Goal: Task Accomplishment & Management: Manage account settings

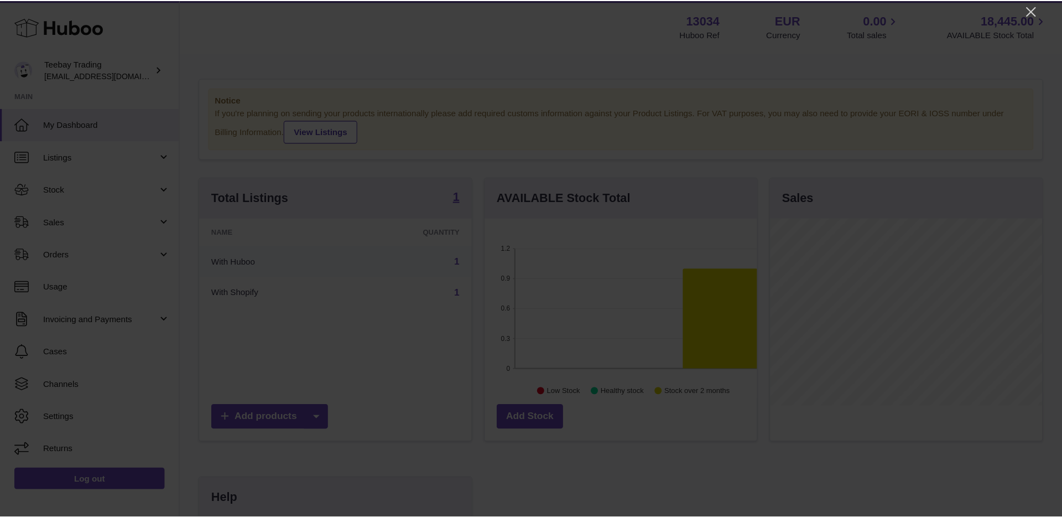
scroll to position [552846, 552740]
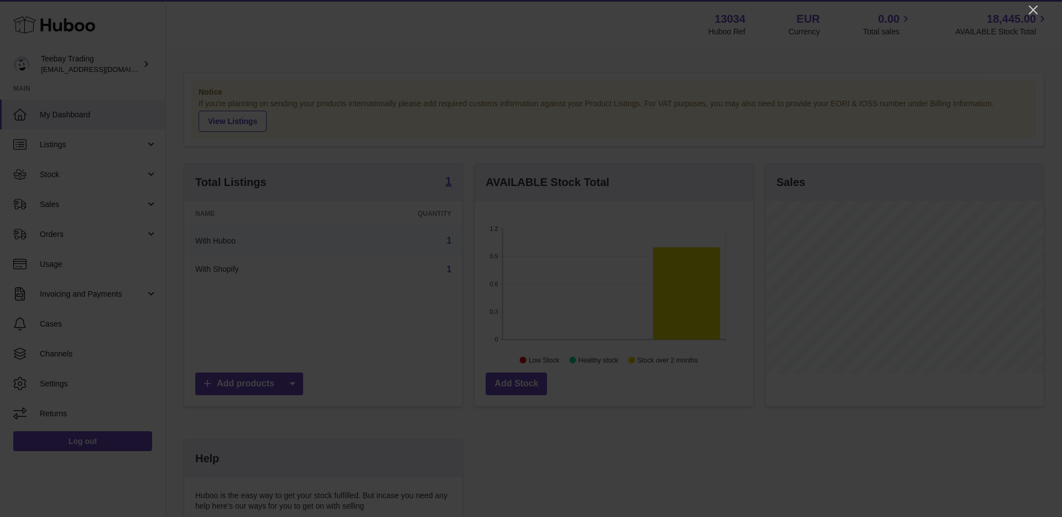
click at [1035, 1] on div at bounding box center [531, 258] width 1062 height 517
click at [1033, 7] on icon "Close" at bounding box center [1032, 9] width 13 height 13
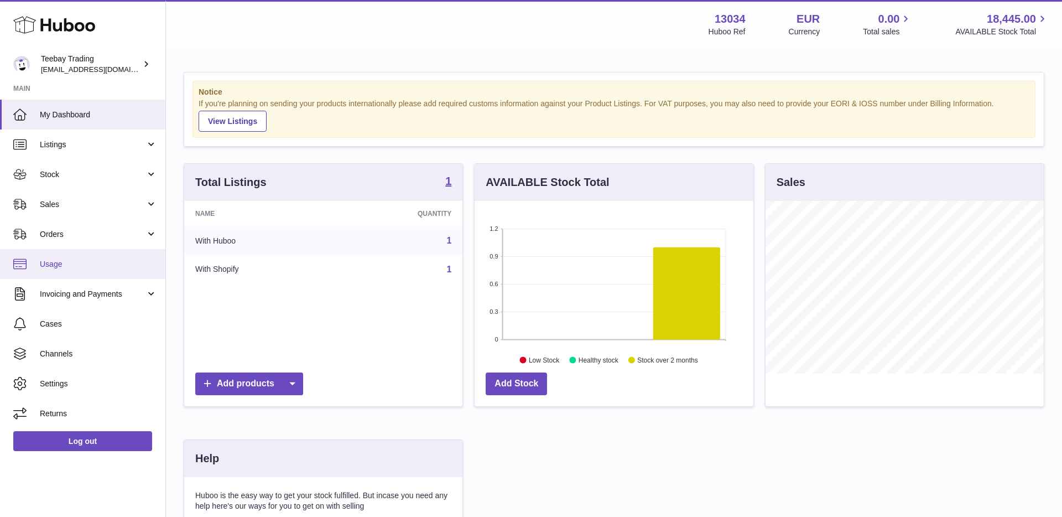
click at [86, 267] on span "Usage" at bounding box center [98, 264] width 117 height 11
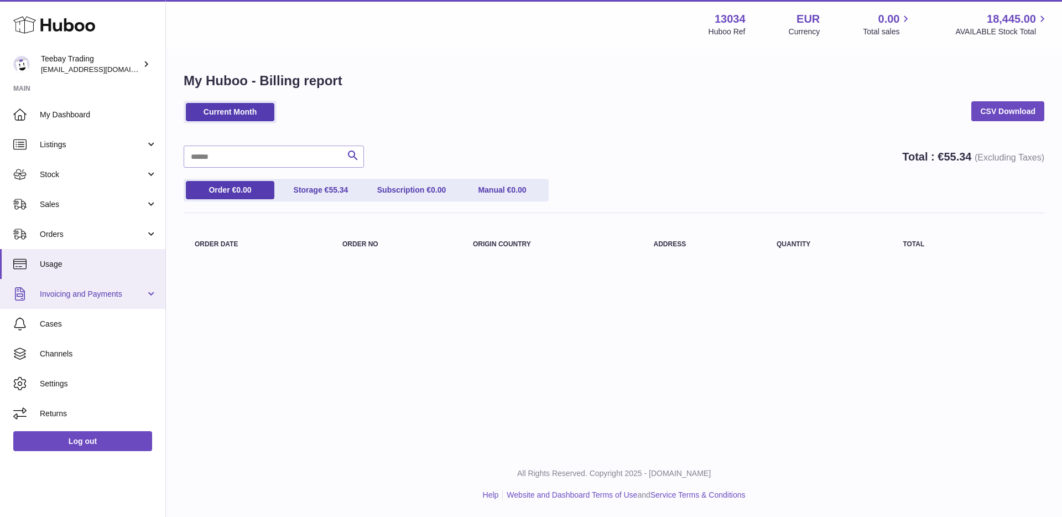
click at [150, 294] on link "Invoicing and Payments" at bounding box center [82, 294] width 165 height 30
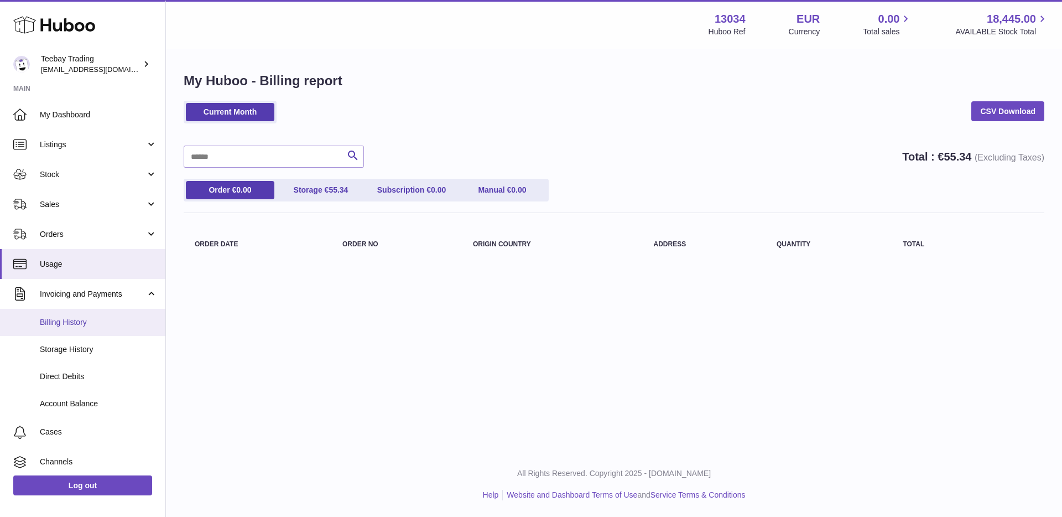
click at [104, 325] on span "Billing History" at bounding box center [98, 322] width 117 height 11
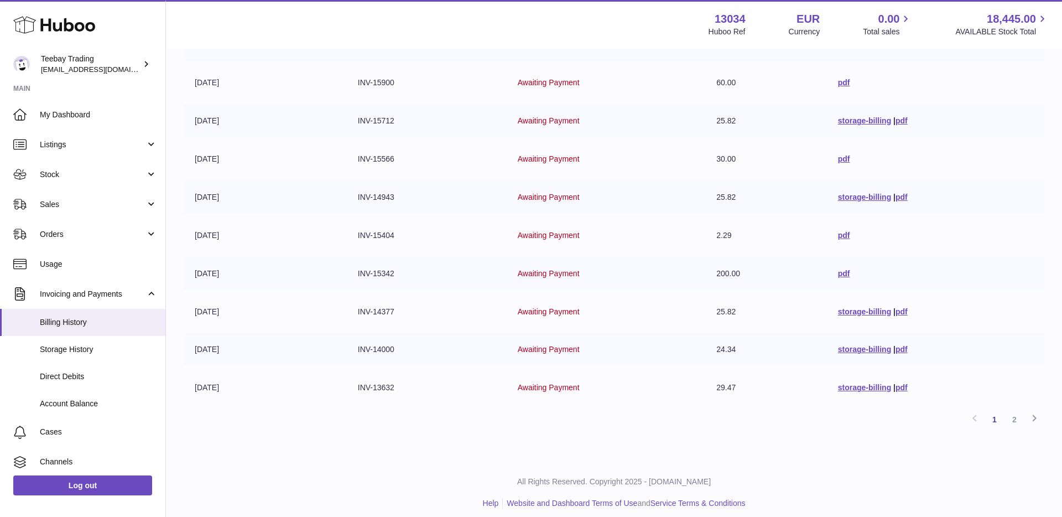
scroll to position [203, 0]
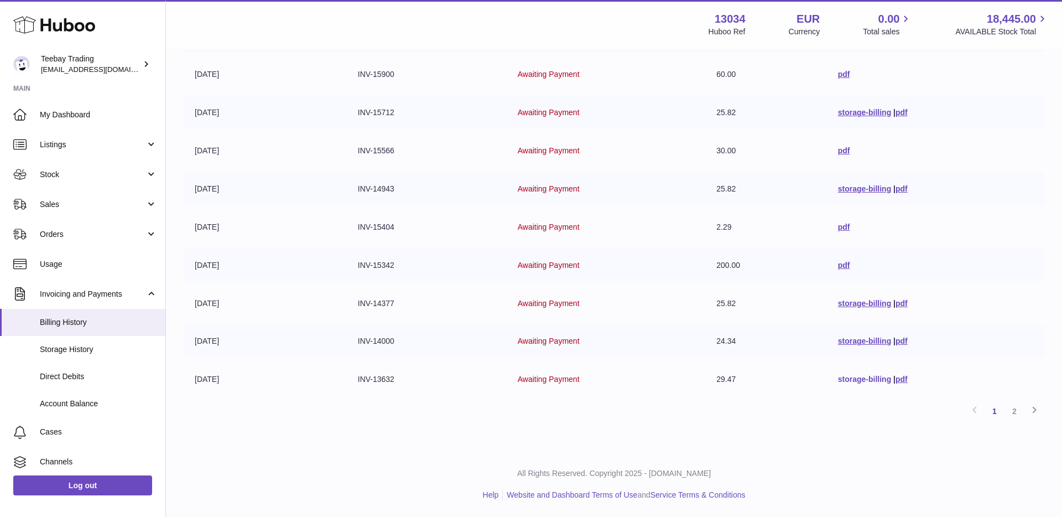
click at [864, 377] on link "storage-billing" at bounding box center [864, 378] width 53 height 9
click at [536, 382] on span "Awaiting Payment" at bounding box center [549, 378] width 62 height 9
click at [1009, 405] on link "2" at bounding box center [1014, 411] width 20 height 20
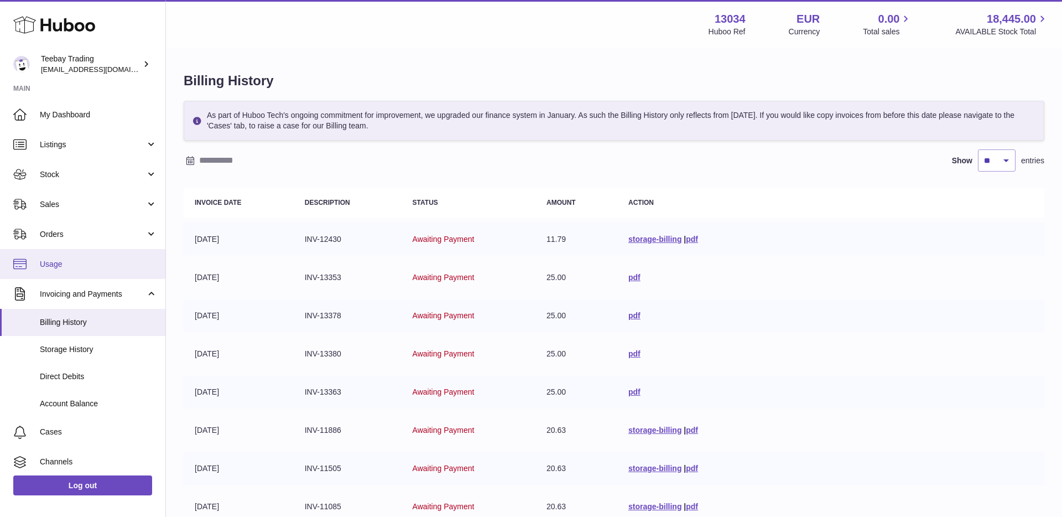
click at [92, 270] on link "Usage" at bounding box center [82, 264] width 165 height 30
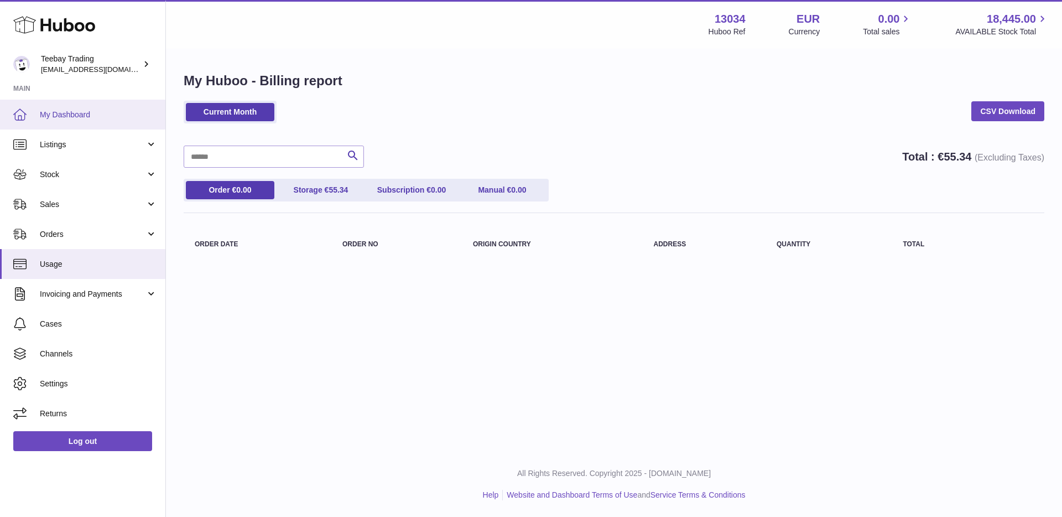
click at [85, 114] on span "My Dashboard" at bounding box center [98, 114] width 117 height 11
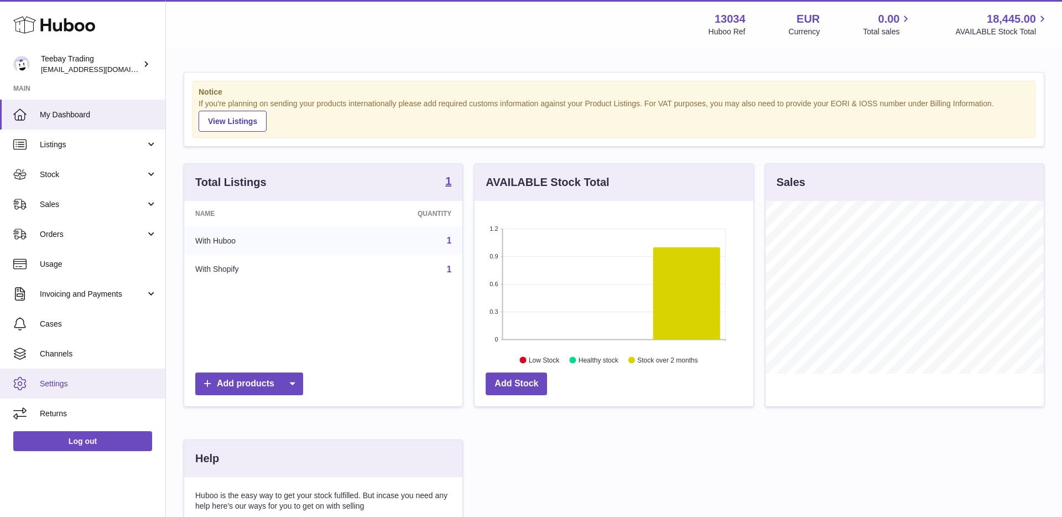
click at [69, 389] on link "Settings" at bounding box center [82, 383] width 165 height 30
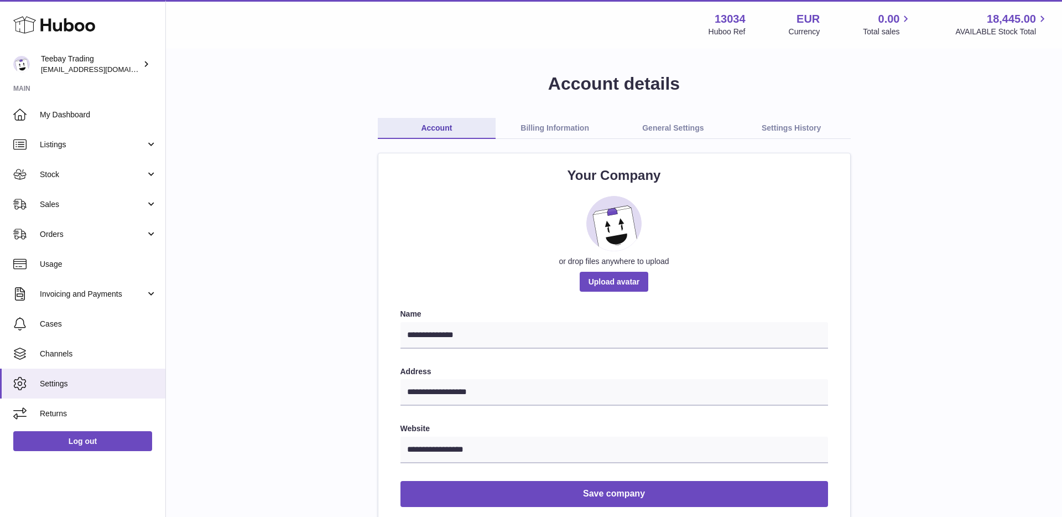
click at [555, 129] on link "Billing Information" at bounding box center [555, 128] width 118 height 21
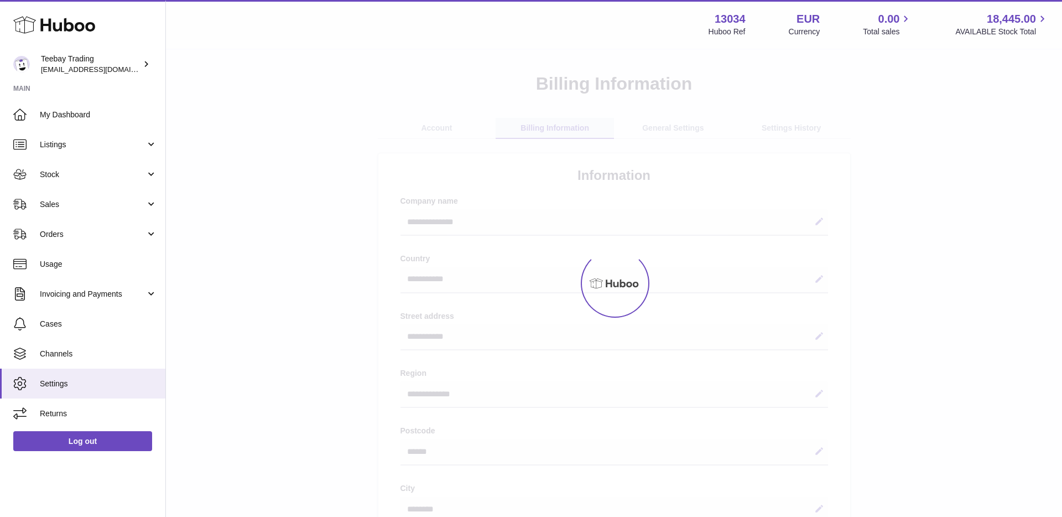
select select "**"
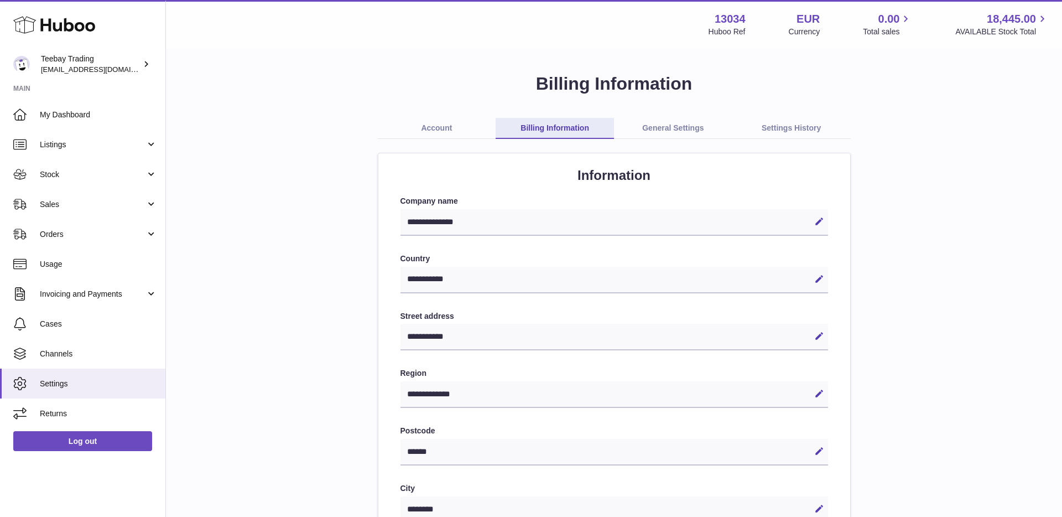
click at [672, 127] on link "General Settings" at bounding box center [673, 128] width 118 height 21
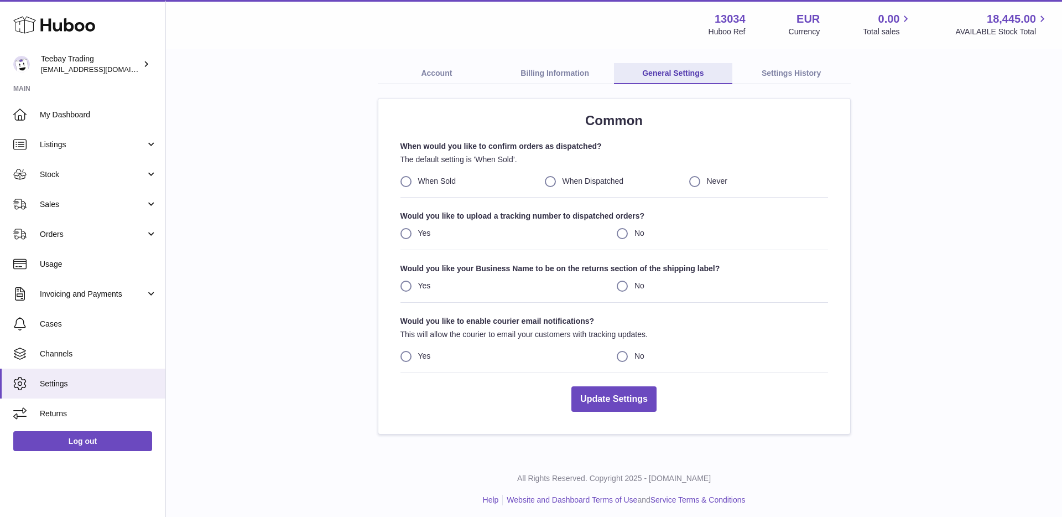
scroll to position [60, 0]
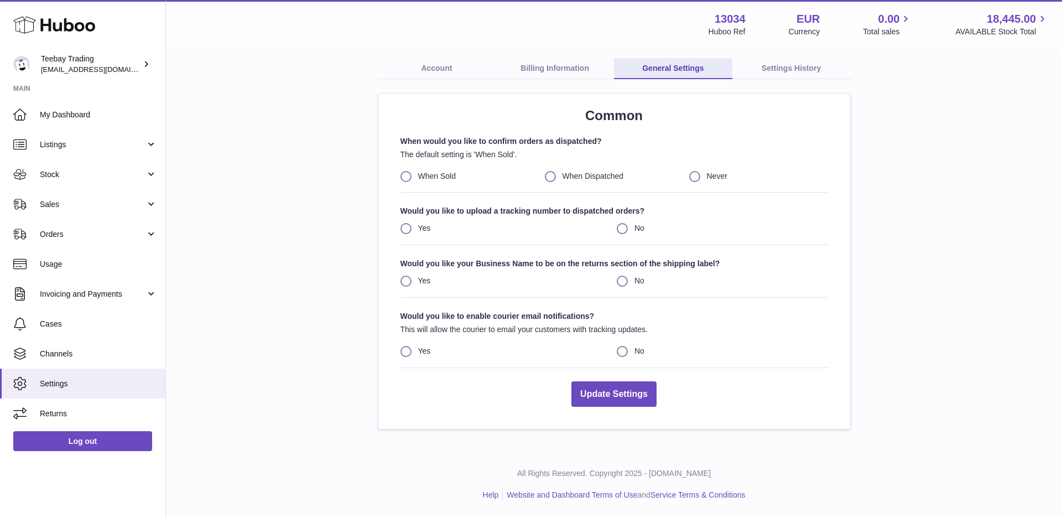
click at [766, 74] on link "Settings History" at bounding box center [791, 68] width 118 height 21
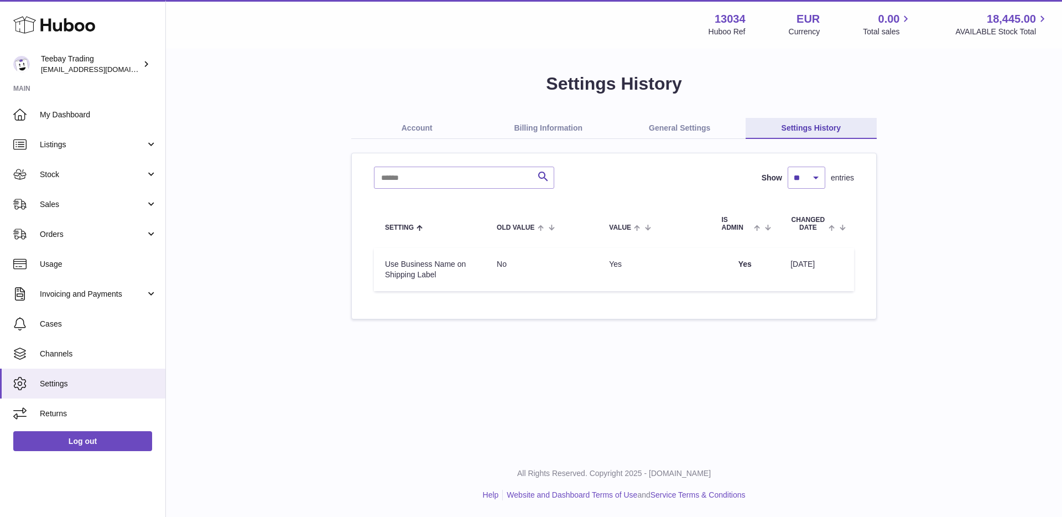
click at [547, 131] on link "Billing Information" at bounding box center [549, 128] width 132 height 21
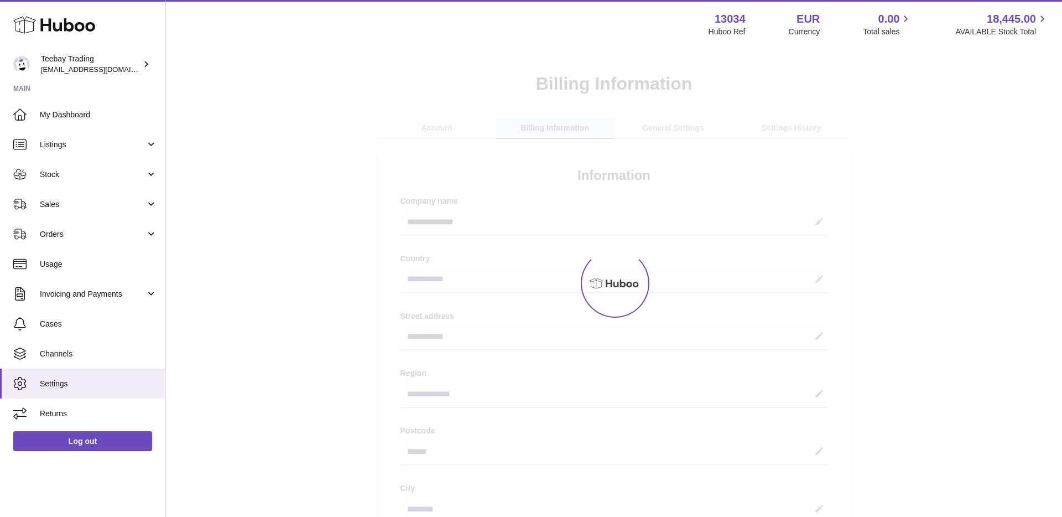
select select "**"
